Goal: Transaction & Acquisition: Purchase product/service

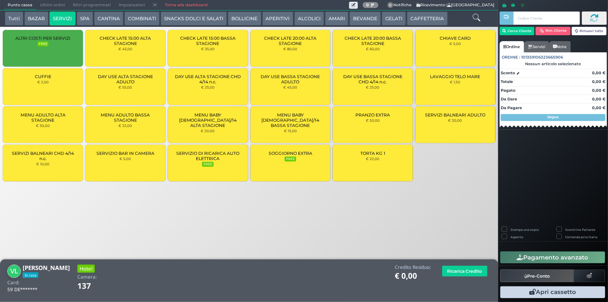
click at [83, 20] on button "SPA" at bounding box center [85, 18] width 16 height 14
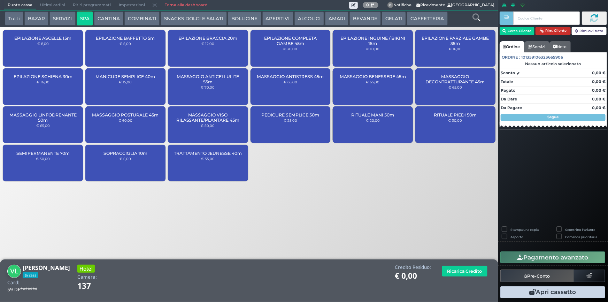
click at [564, 31] on button "Rim. Cliente" at bounding box center [553, 31] width 35 height 8
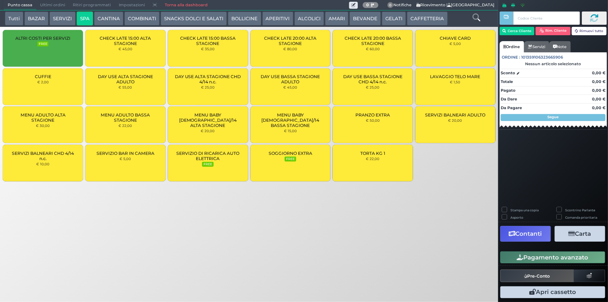
click at [81, 16] on button "SPA" at bounding box center [85, 18] width 16 height 14
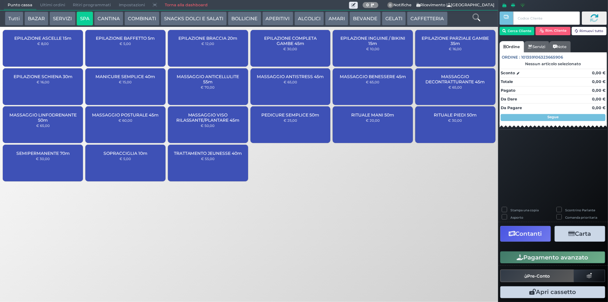
click at [56, 23] on button "SERVIZI" at bounding box center [62, 18] width 26 height 14
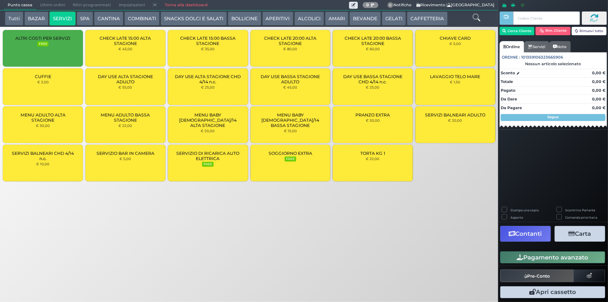
click at [222, 160] on span "SERVIZIO DI RICARICA AUTO ELETTRICA" at bounding box center [208, 156] width 68 height 10
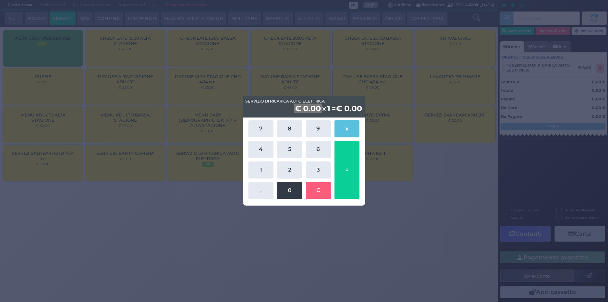
click at [282, 193] on button "0" at bounding box center [289, 190] width 25 height 17
drag, startPoint x: 256, startPoint y: 190, endPoint x: 255, endPoint y: 169, distance: 20.9
click at [256, 189] on button "," at bounding box center [260, 190] width 25 height 17
click at [258, 147] on button "4" at bounding box center [260, 149] width 25 height 17
click at [291, 193] on button "0" at bounding box center [289, 190] width 25 height 17
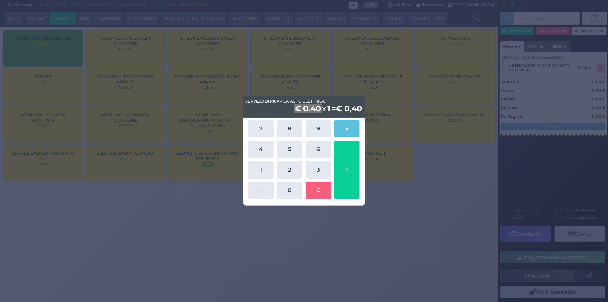
click at [326, 105] on b "1" at bounding box center [328, 108] width 5 height 10
click at [269, 148] on button "4" at bounding box center [260, 149] width 25 height 17
click at [293, 193] on button "0" at bounding box center [289, 190] width 25 height 17
click at [352, 184] on button "=" at bounding box center [347, 170] width 25 height 58
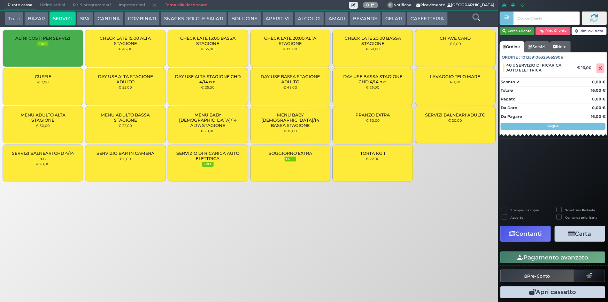
click at [519, 32] on button "Cerca Cliente" at bounding box center [517, 31] width 35 height 8
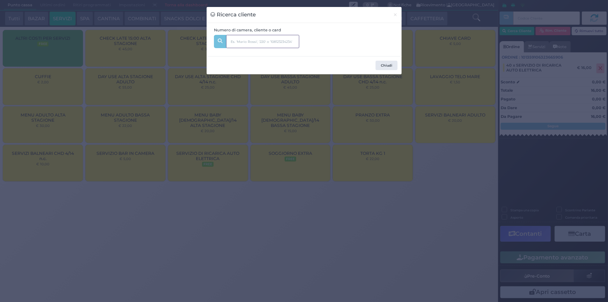
click at [257, 42] on input "text" at bounding box center [262, 41] width 73 height 13
type input "149"
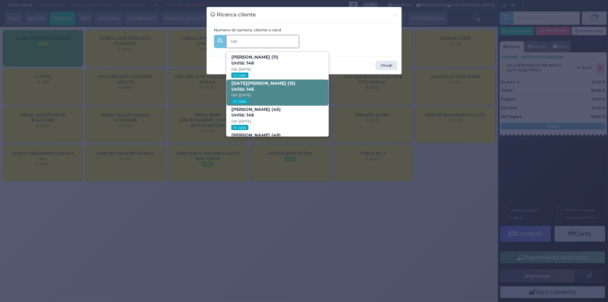
scroll to position [218, 0]
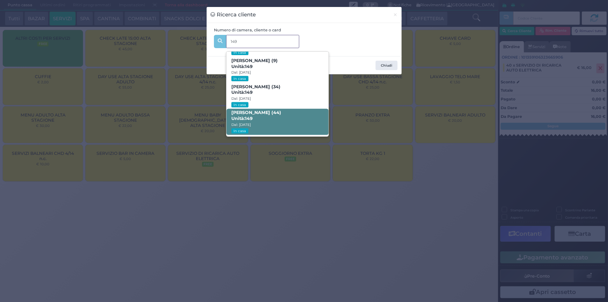
click at [287, 119] on span "[PERSON_NAME] (44) Unità: 149 Dal: [DATE] In casa" at bounding box center [277, 122] width 102 height 26
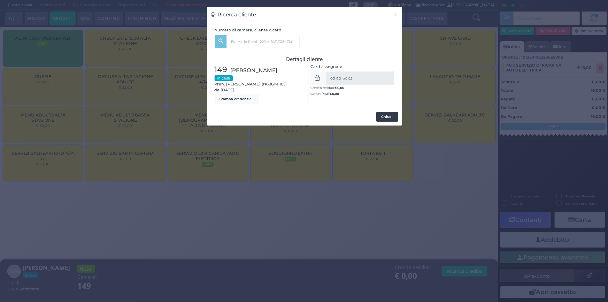
click at [389, 117] on button "Chiudi" at bounding box center [387, 117] width 22 height 10
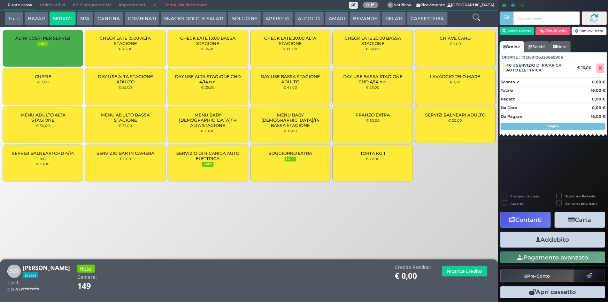
click at [571, 238] on button "Addebito" at bounding box center [552, 240] width 105 height 16
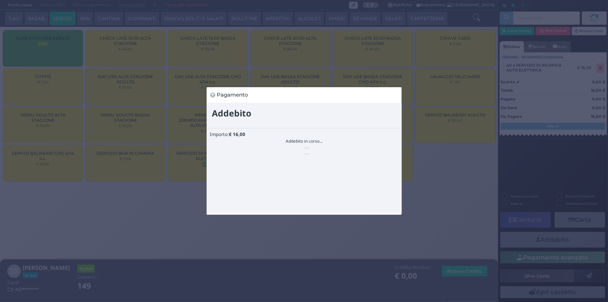
scroll to position [0, 0]
